Goal: Task Accomplishment & Management: Manage account settings

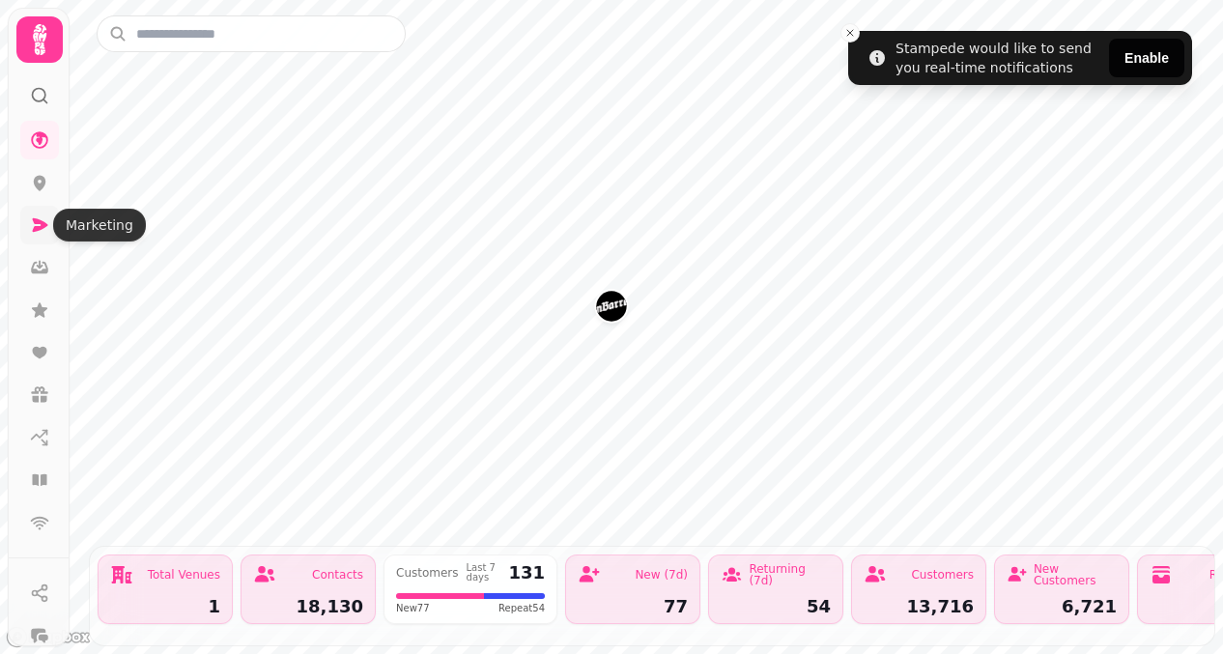
click at [42, 230] on icon at bounding box center [39, 224] width 19 height 19
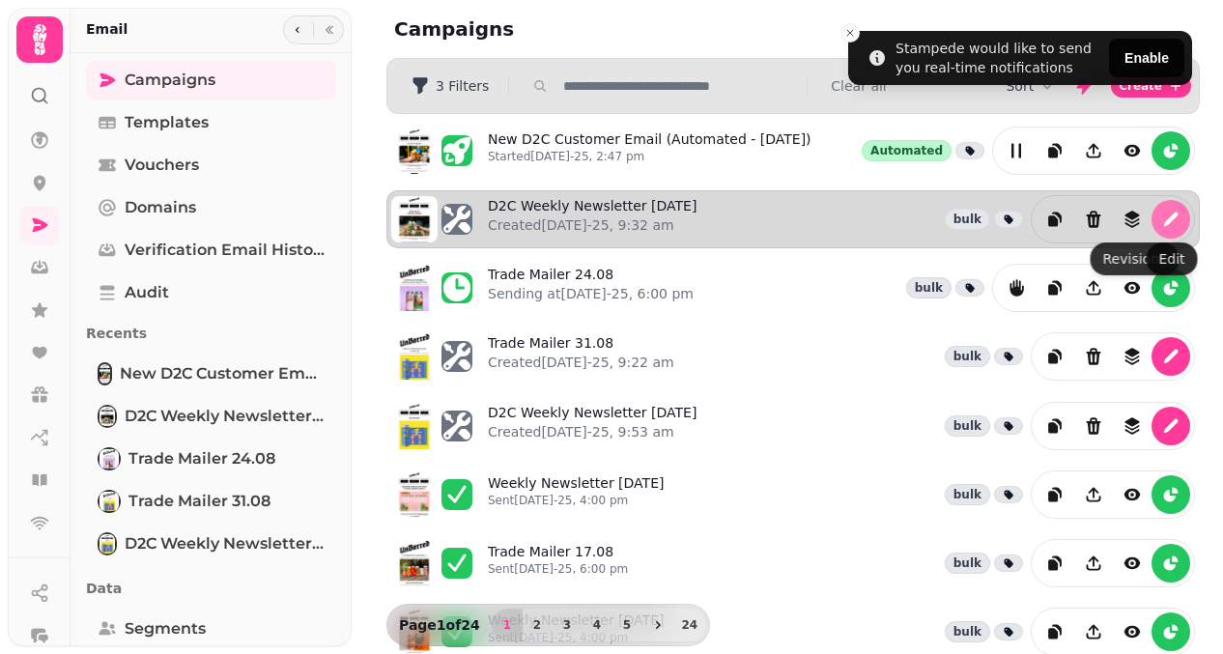
click at [1169, 221] on icon "edit" at bounding box center [1171, 219] width 14 height 14
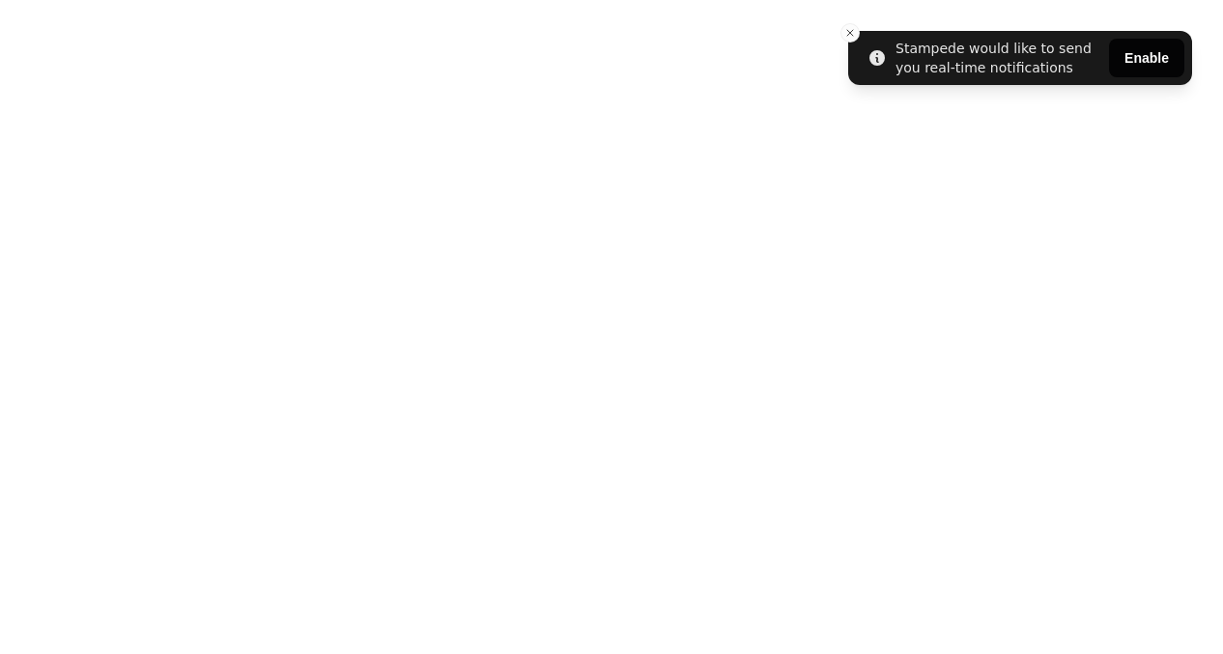
select select "**********"
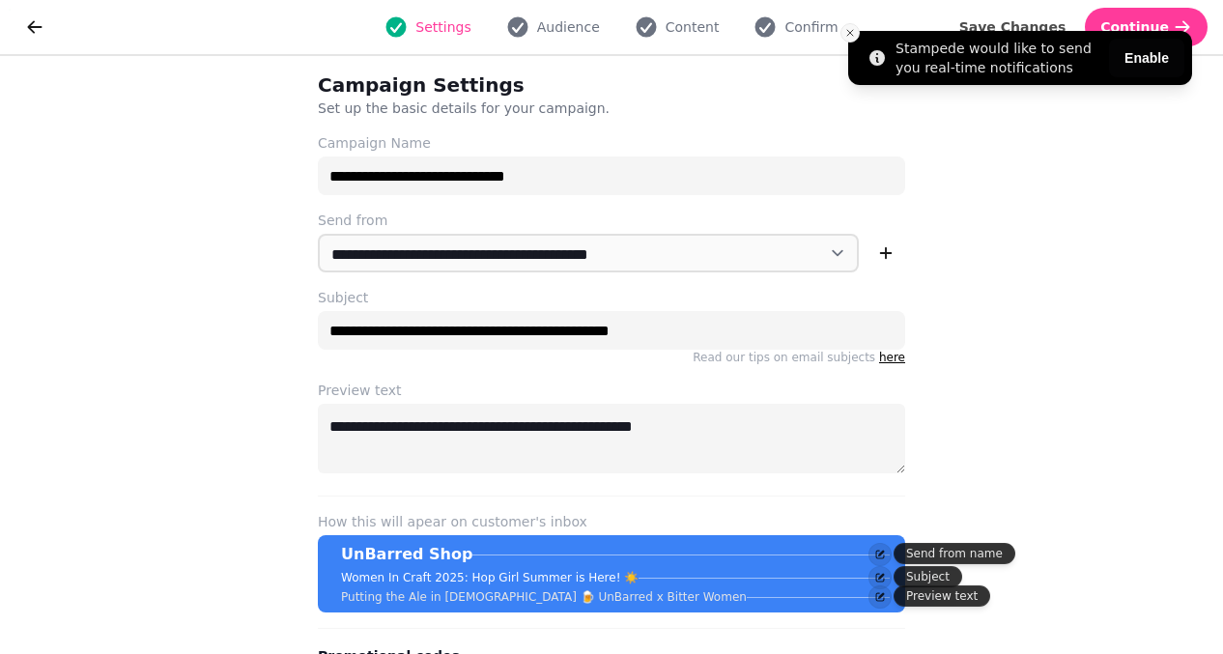
click at [852, 35] on line "Close toast" at bounding box center [850, 33] width 6 height 6
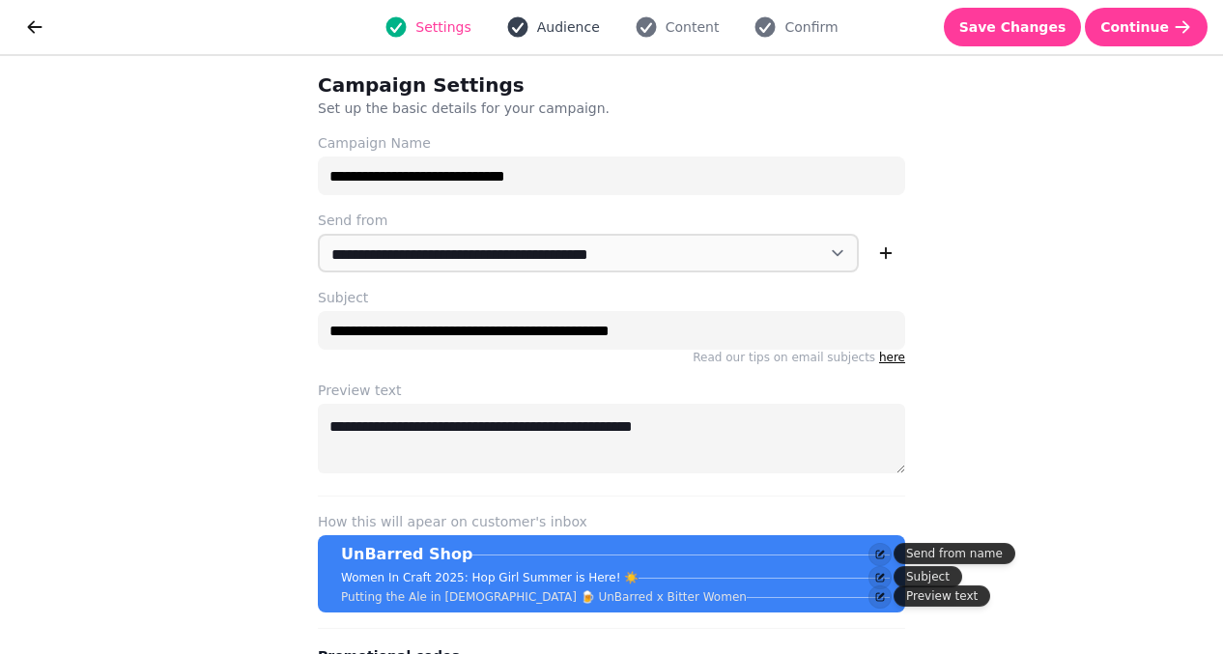
click at [568, 28] on span "Audience" at bounding box center [568, 26] width 63 height 19
select select "**********"
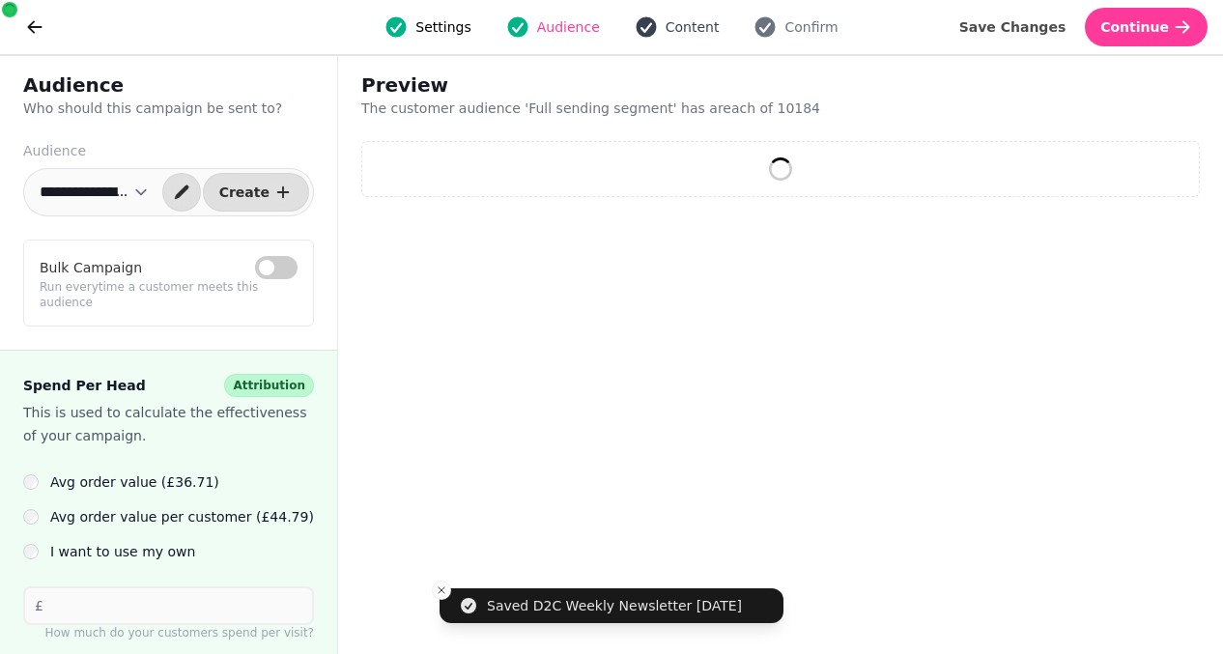
select select "**"
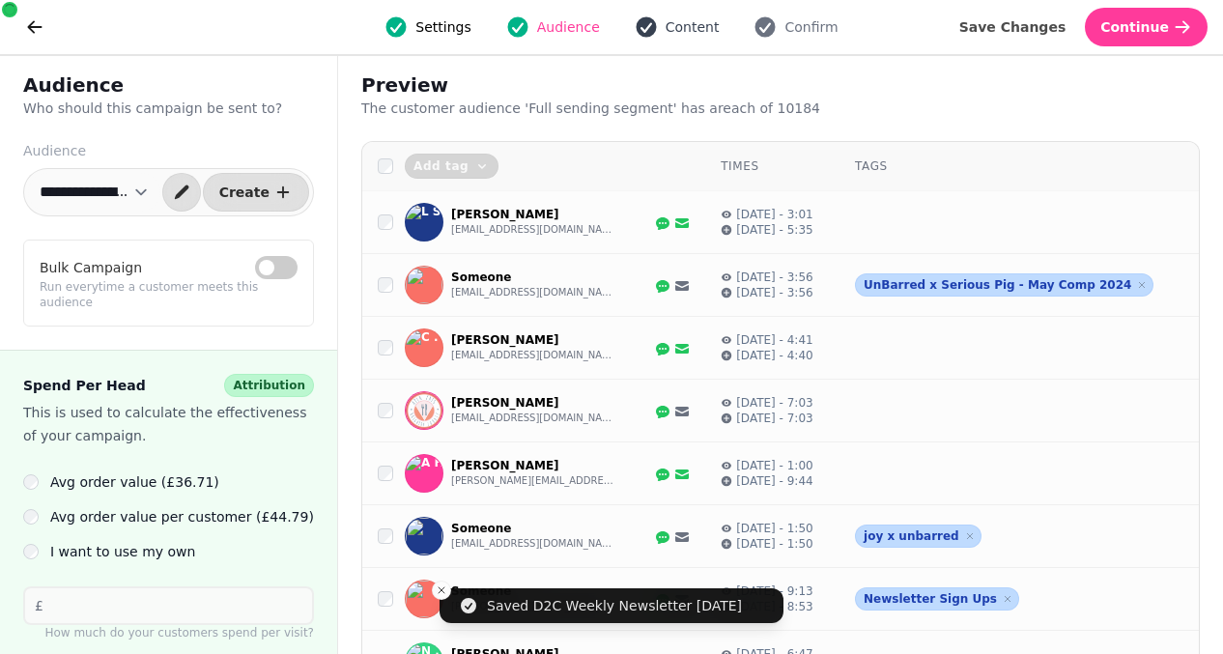
click at [676, 22] on span "Content" at bounding box center [693, 26] width 54 height 19
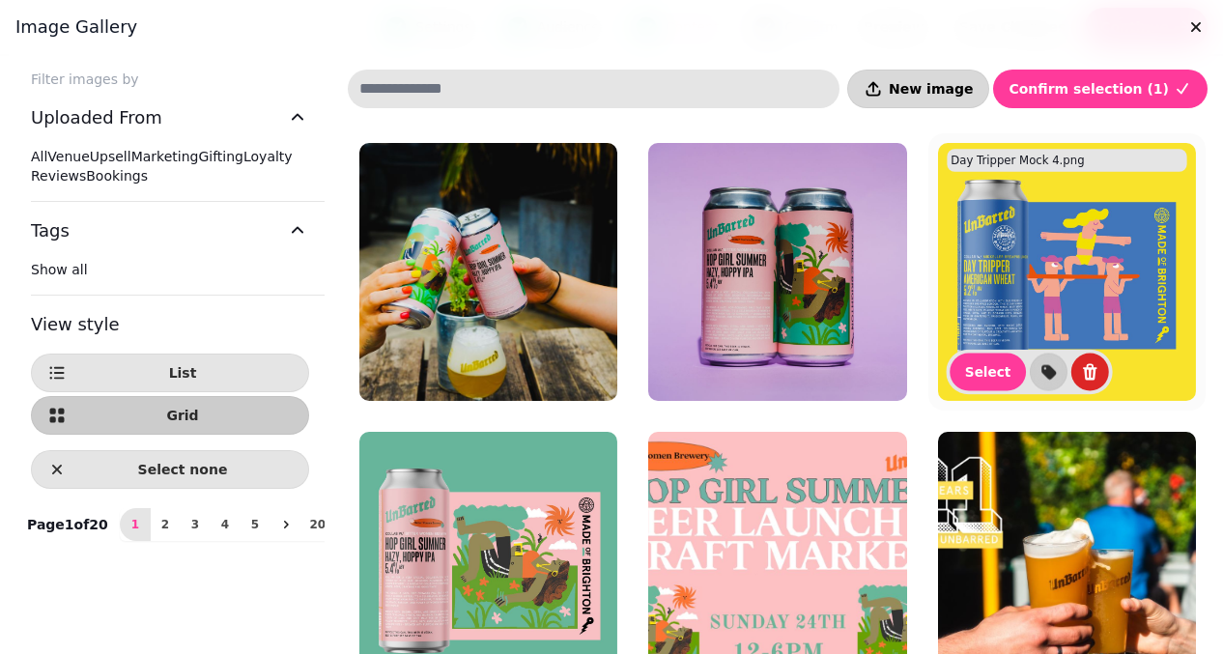
click at [973, 89] on span "New image" at bounding box center [931, 89] width 84 height 14
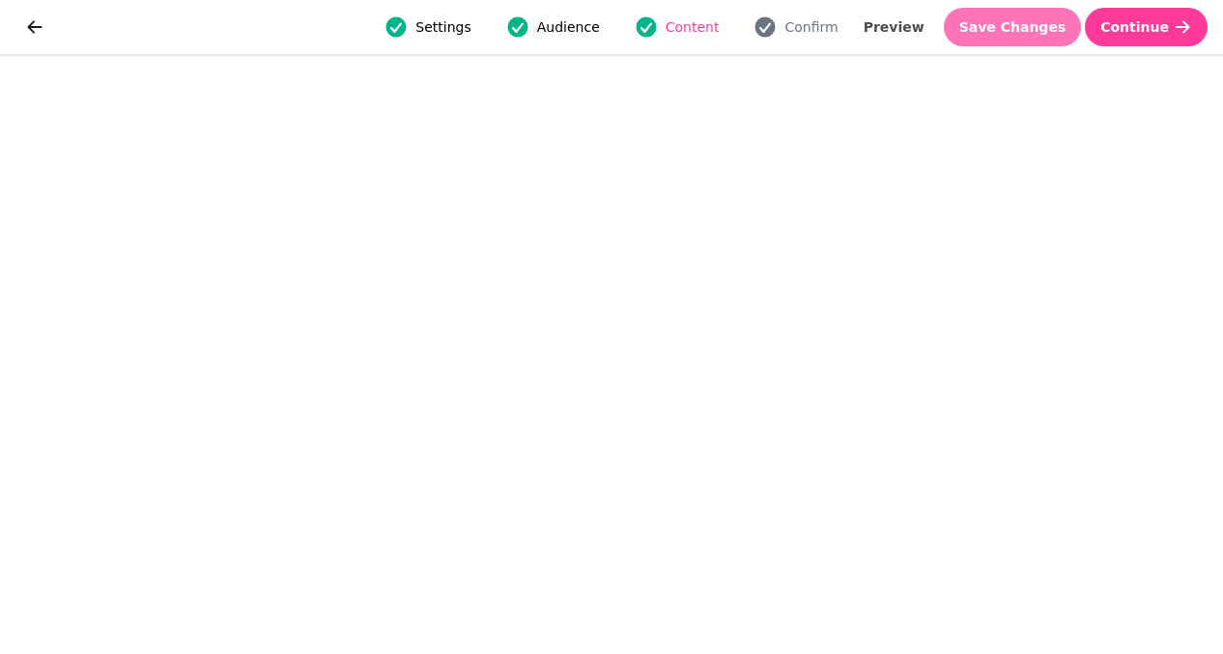
click at [1065, 25] on span "Save Changes" at bounding box center [1012, 27] width 107 height 14
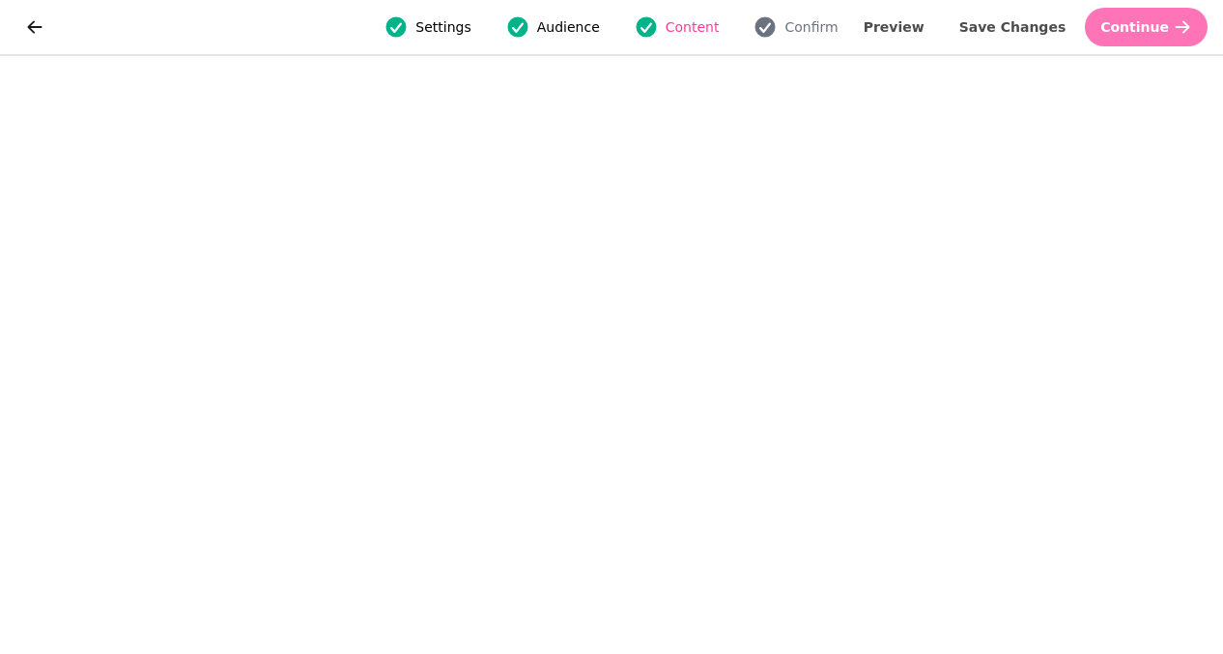
click at [1160, 22] on span "Continue" at bounding box center [1134, 27] width 69 height 14
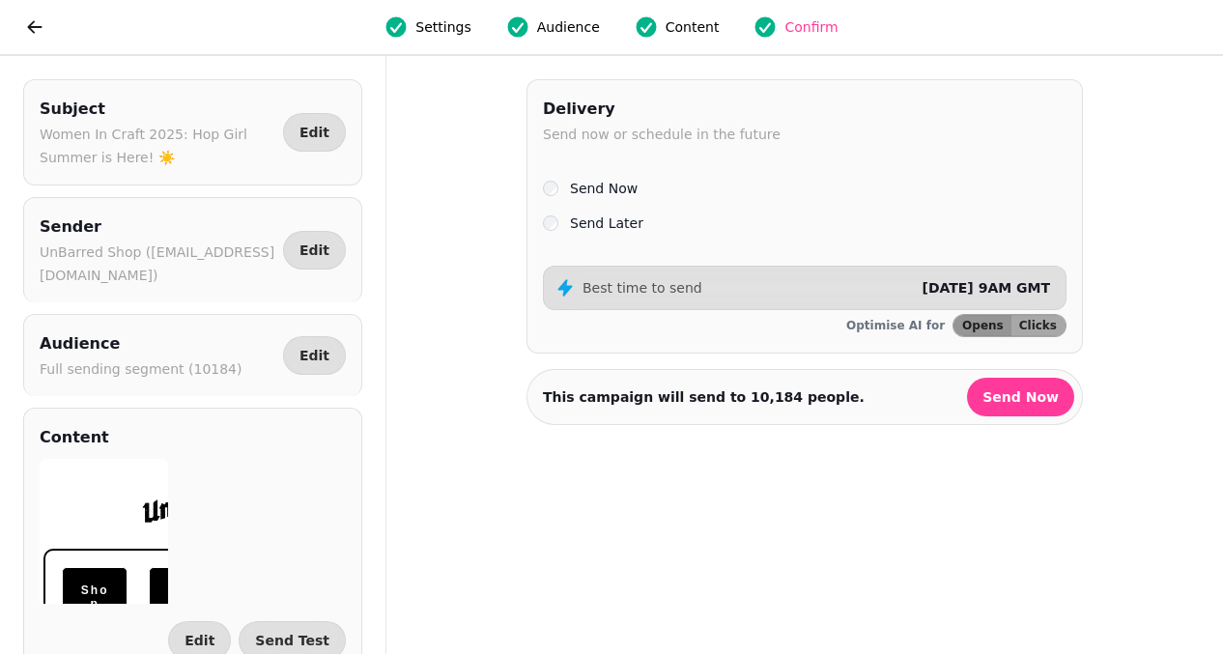
click at [623, 227] on label "Send Later" at bounding box center [606, 223] width 73 height 23
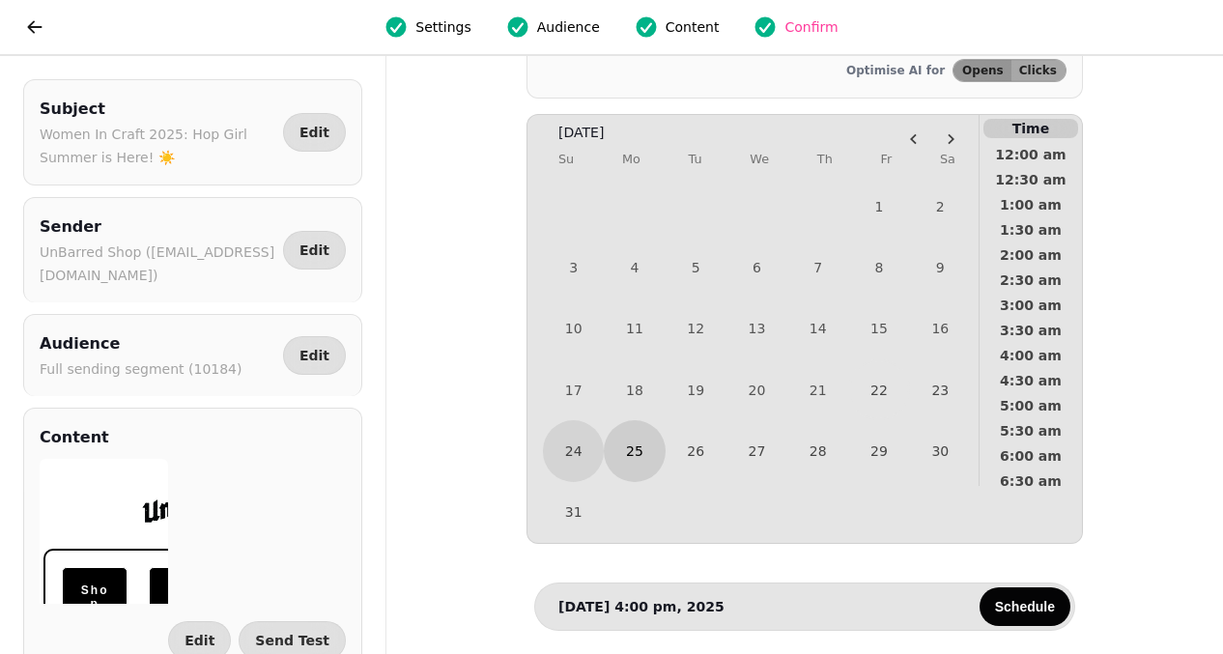
scroll to position [257, 0]
click at [699, 455] on button "26" at bounding box center [696, 450] width 61 height 61
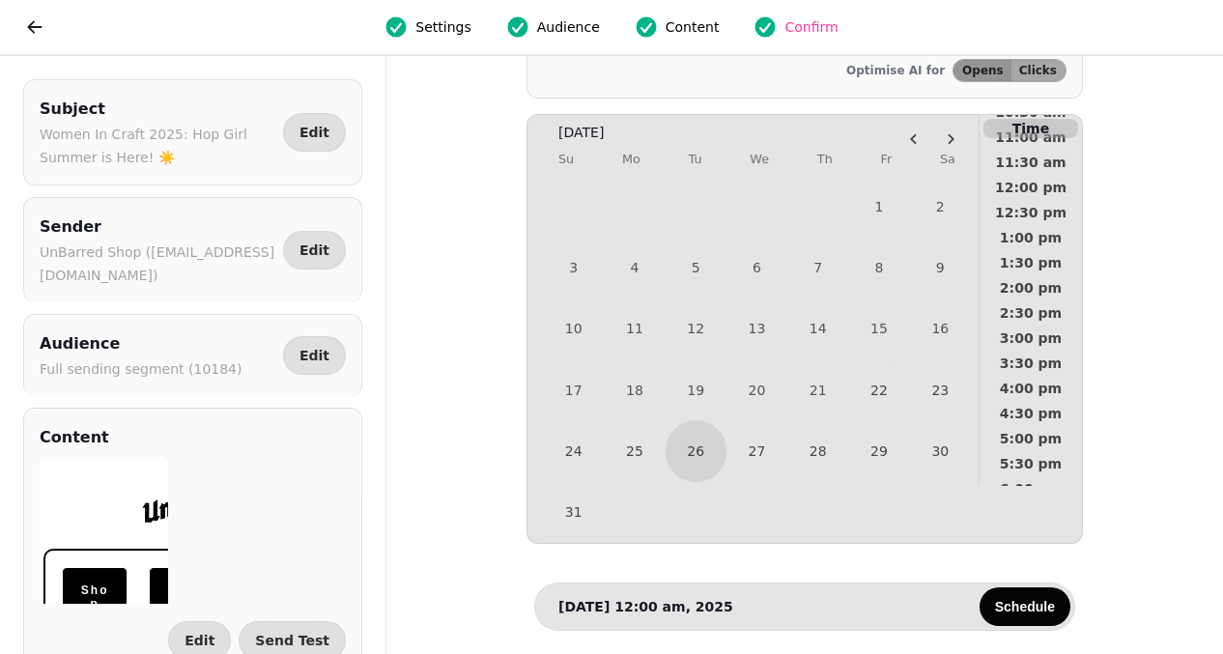
scroll to position [599, 0]
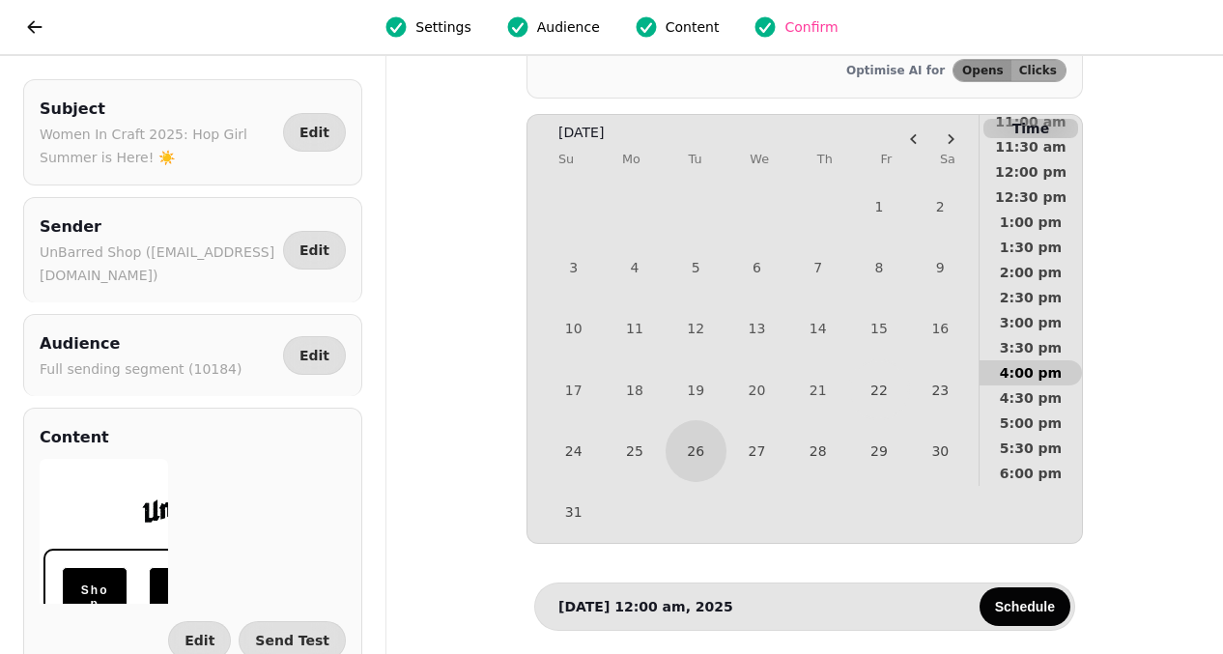
click at [1020, 375] on span "4:00 pm" at bounding box center [1030, 373] width 71 height 14
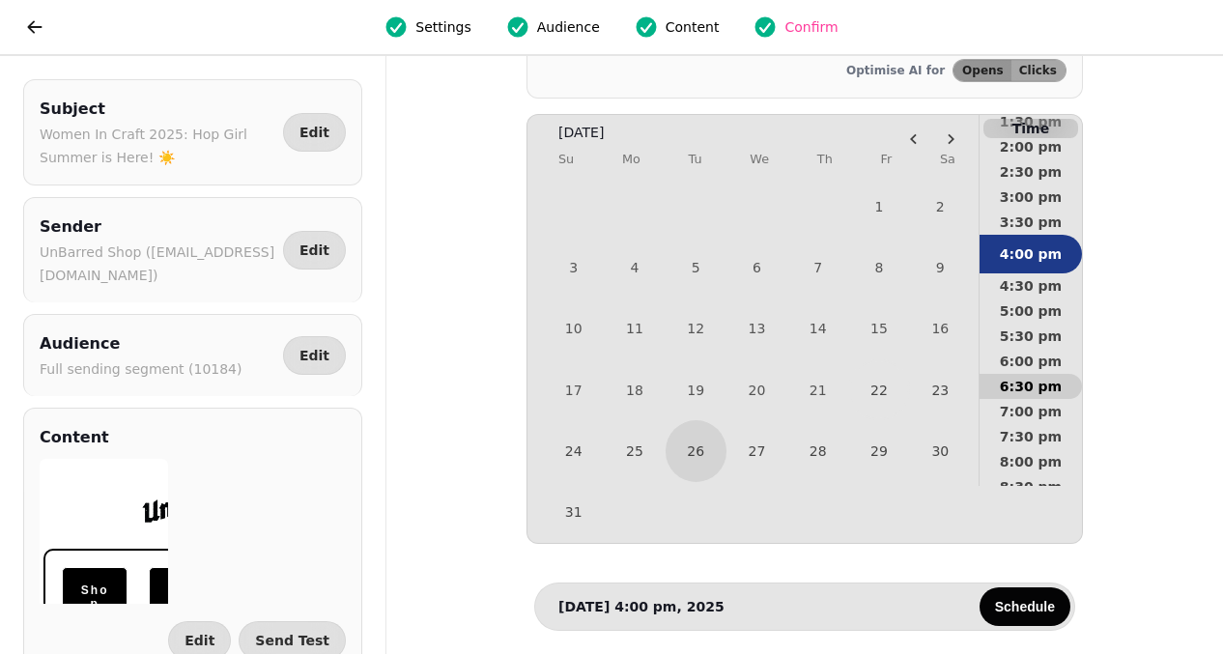
scroll to position [765, 0]
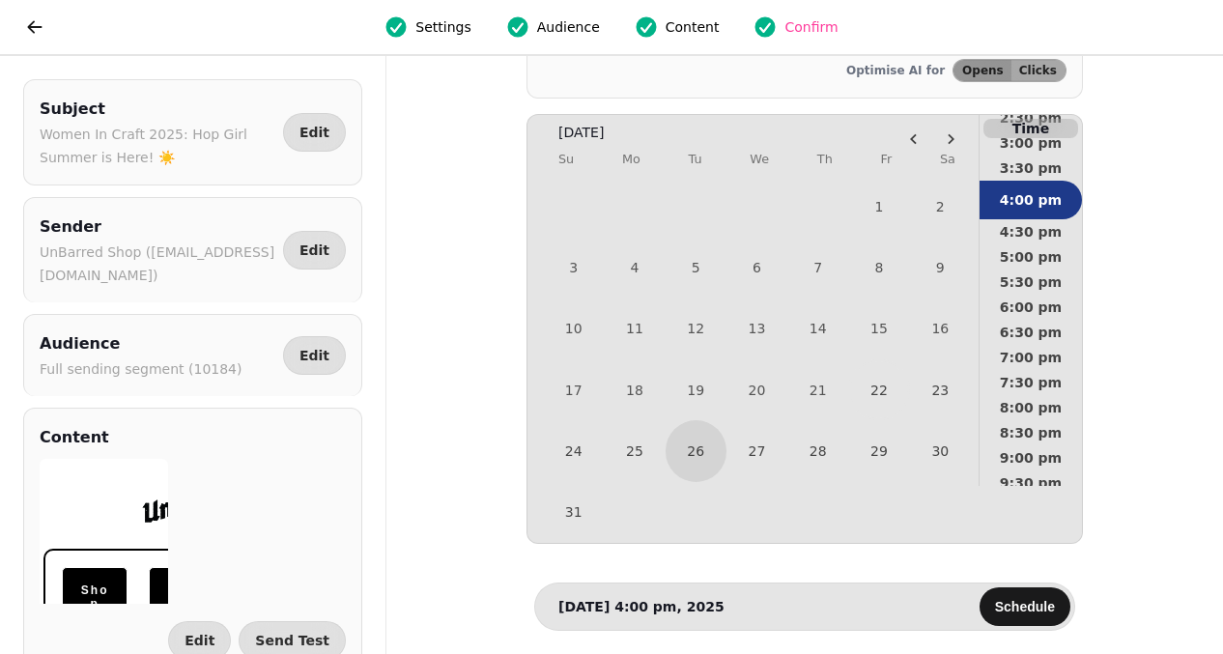
click at [1006, 602] on span "Schedule" at bounding box center [1025, 607] width 60 height 14
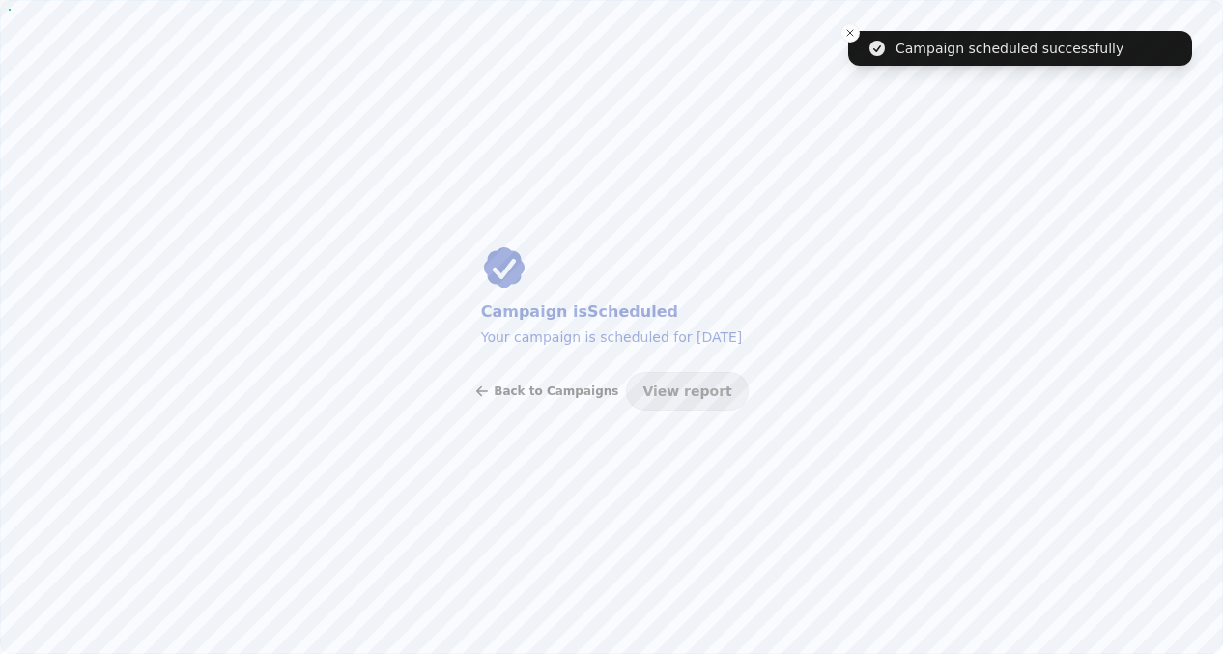
click at [576, 386] on span "Back to Campaigns" at bounding box center [556, 391] width 125 height 12
